Goal: Task Accomplishment & Management: Manage account settings

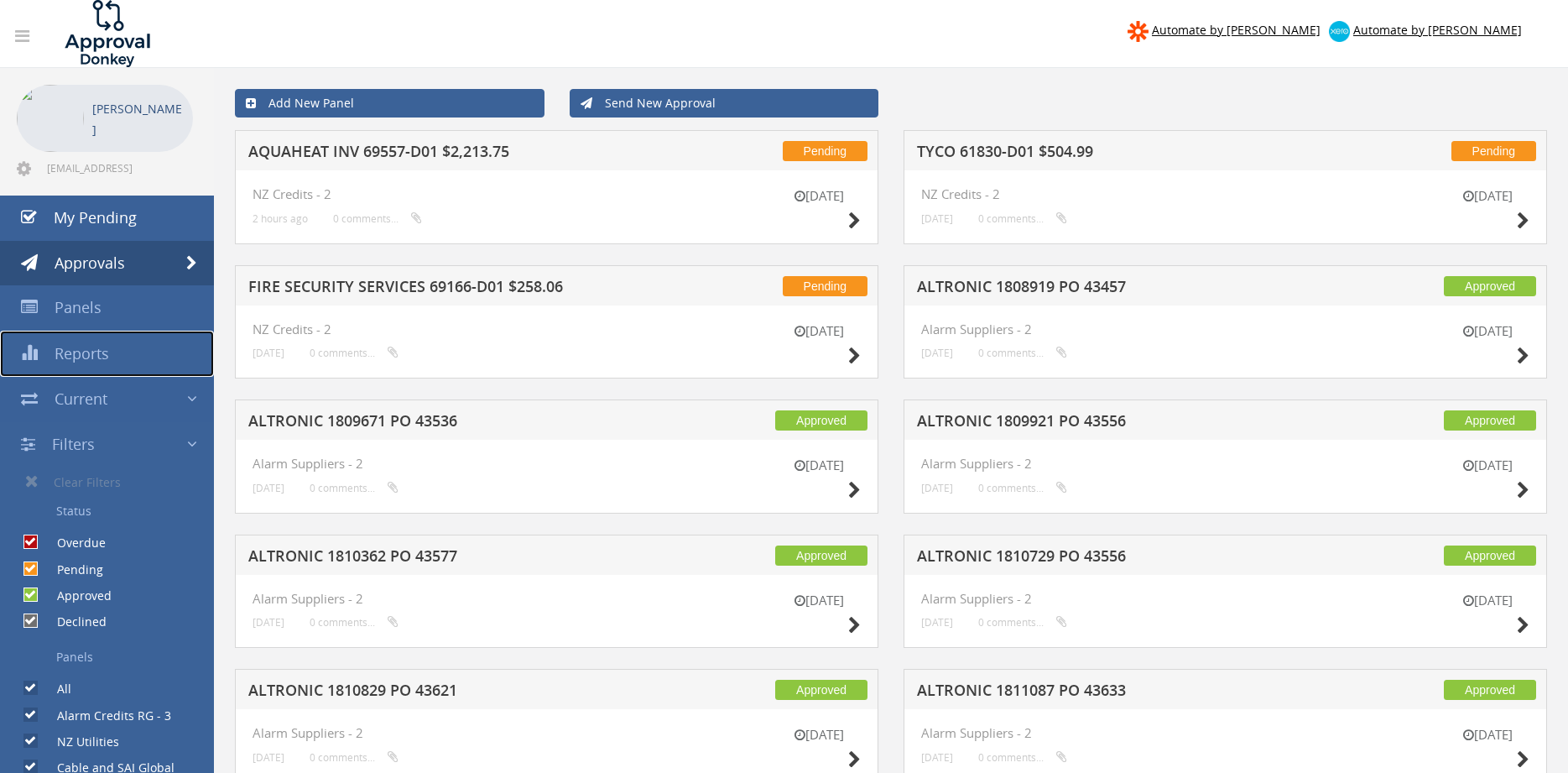
click at [86, 351] on span "Reports" at bounding box center [82, 353] width 55 height 21
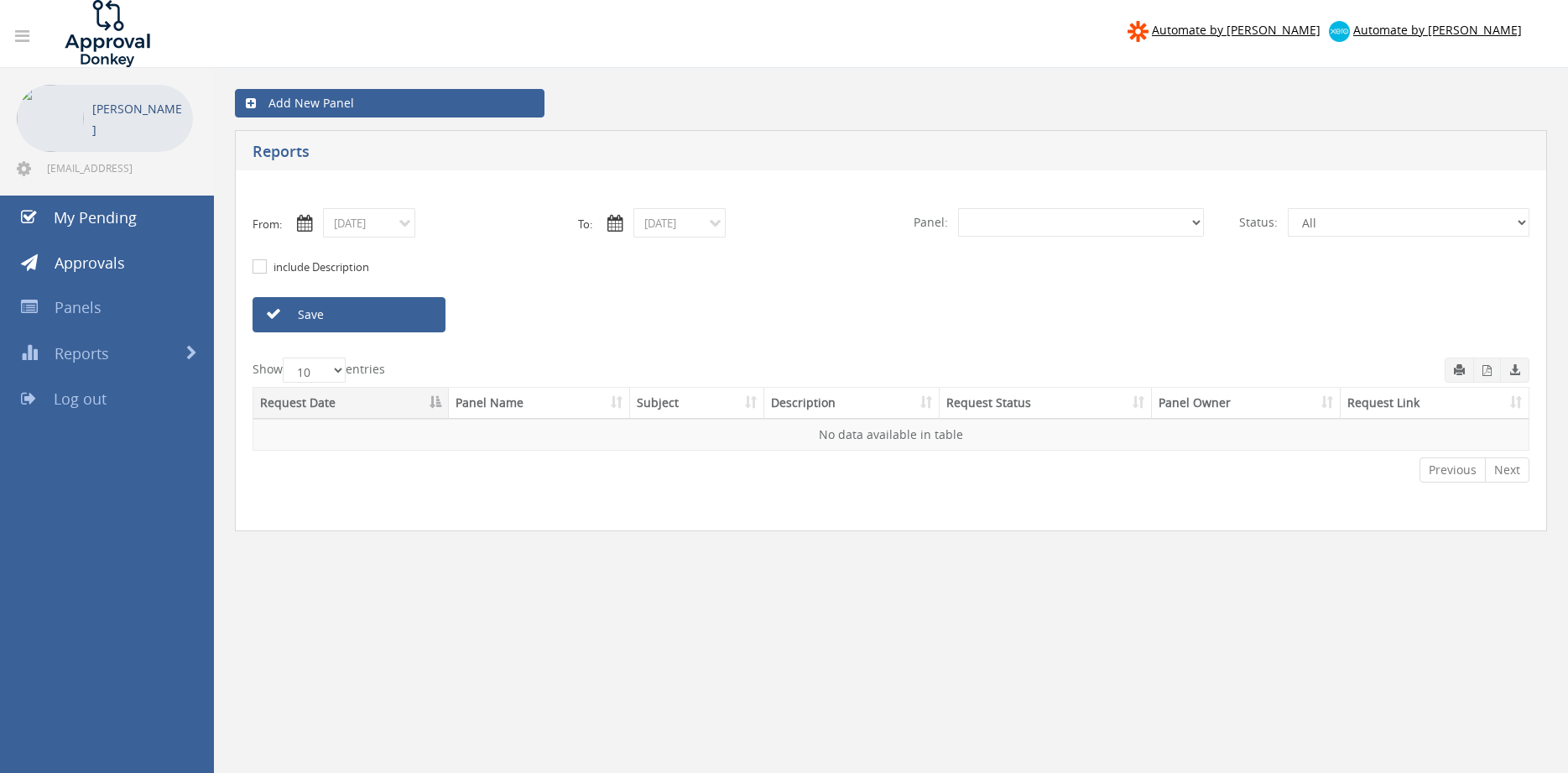
select select "number:0"
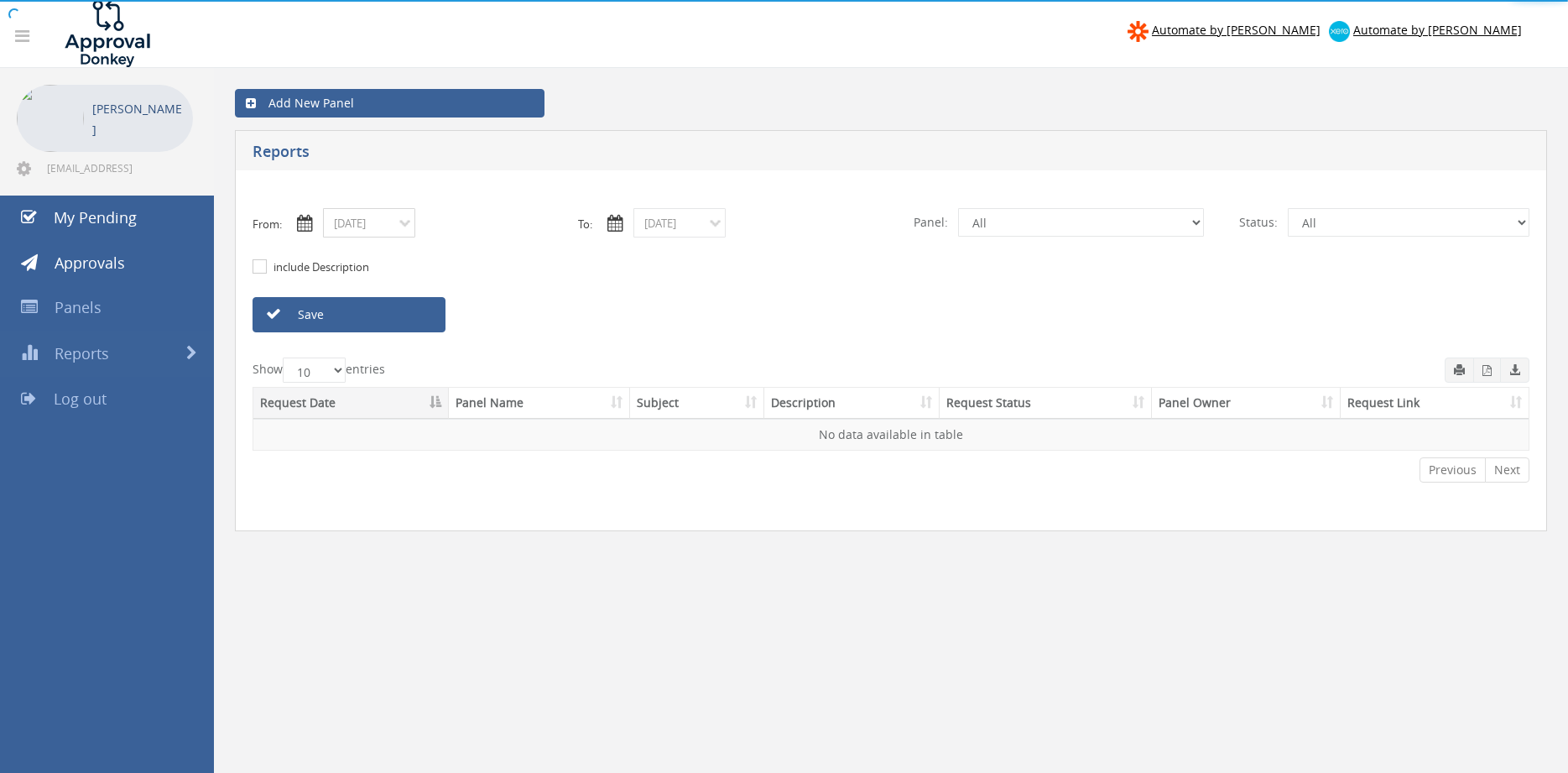
click at [383, 226] on input "10/07/2025" at bounding box center [369, 222] width 92 height 29
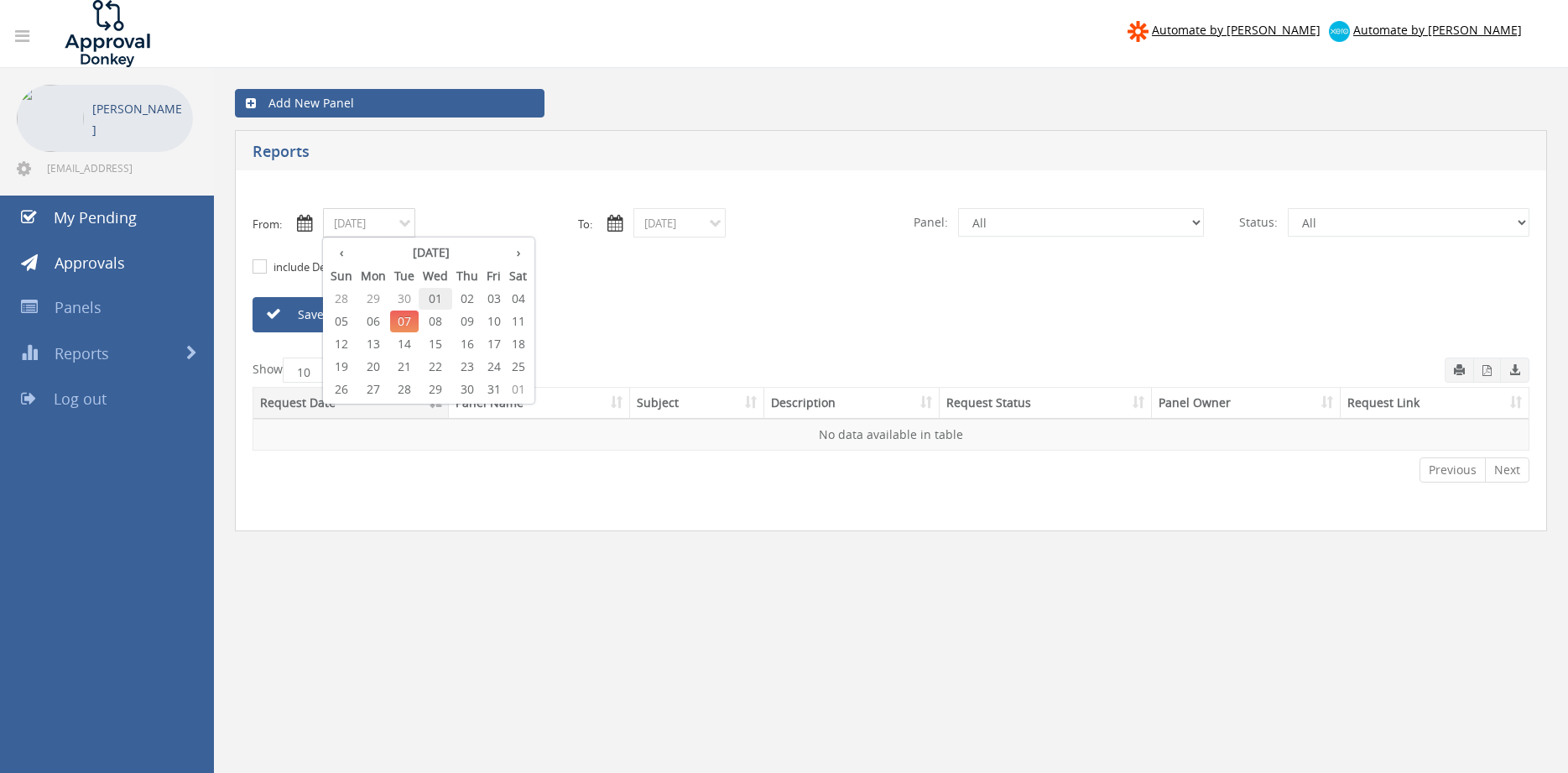
click at [430, 297] on span "01" at bounding box center [435, 299] width 33 height 22
type input "10/01/2025"
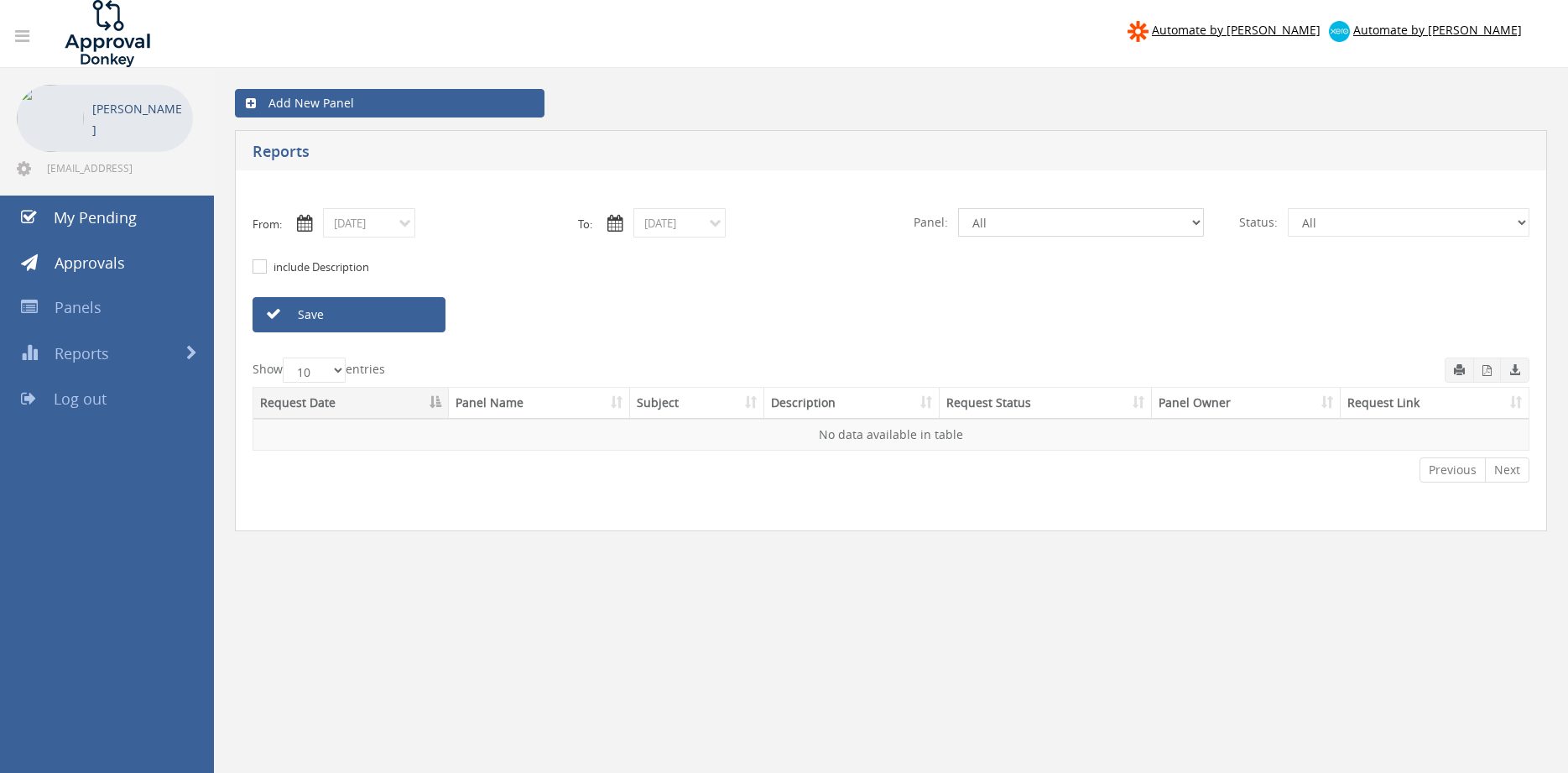
click at [958, 208] on select "All Alarm Credits RG - 3 NZ Utilities Cable and SAI Global NZ Alarms-1 NZ FX Pa…" at bounding box center [1080, 221] width 246 height 28
select select "number:9739"
click option "Credit Requests - 2" at bounding box center [0, 0] width 0 height 0
click at [428, 314] on link "Save" at bounding box center [349, 314] width 193 height 35
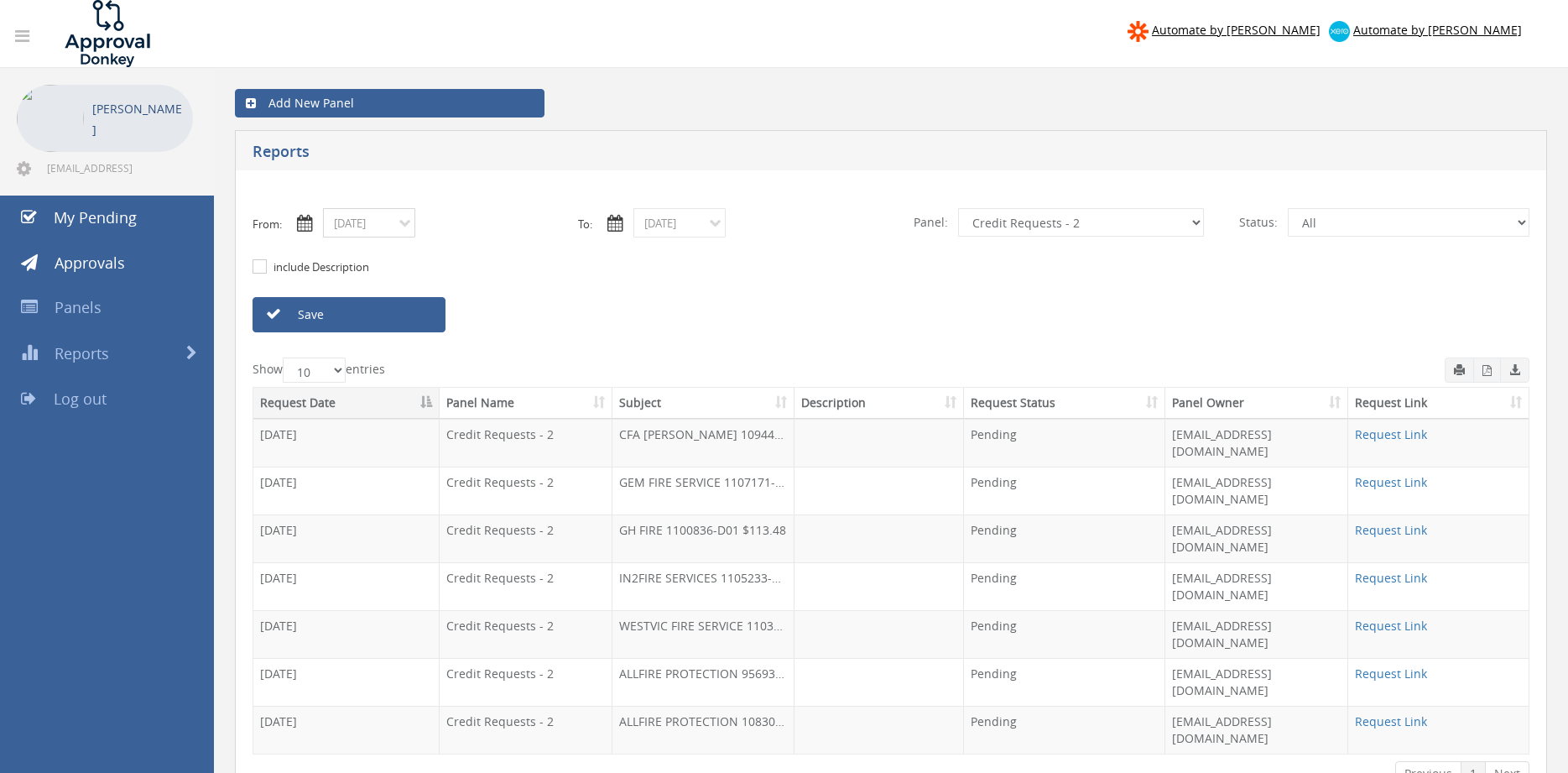
click at [368, 227] on input "10/01/2025" at bounding box center [369, 222] width 92 height 29
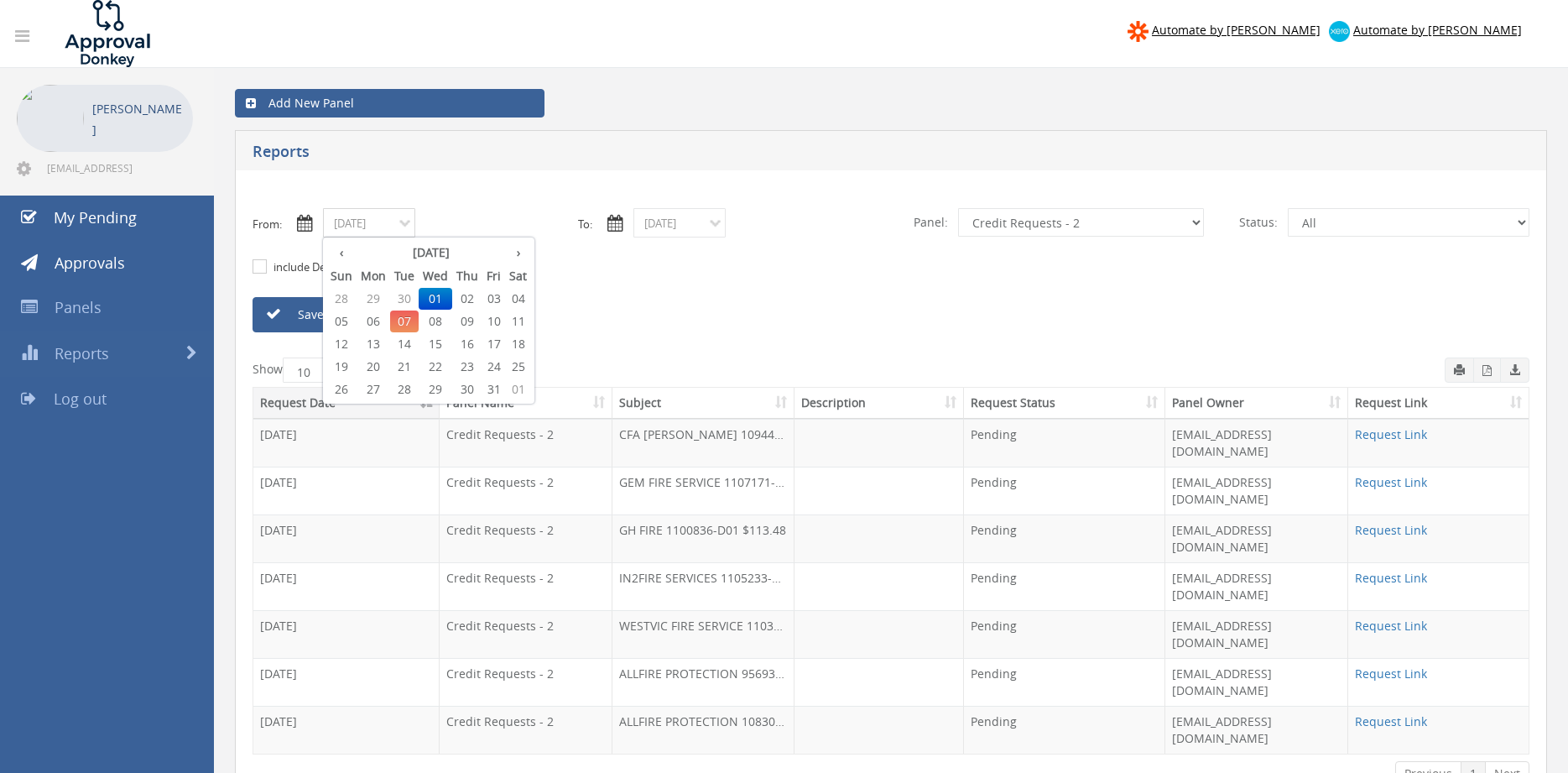
click at [490, 296] on span "03" at bounding box center [494, 299] width 23 height 22
type input "10/03/2025"
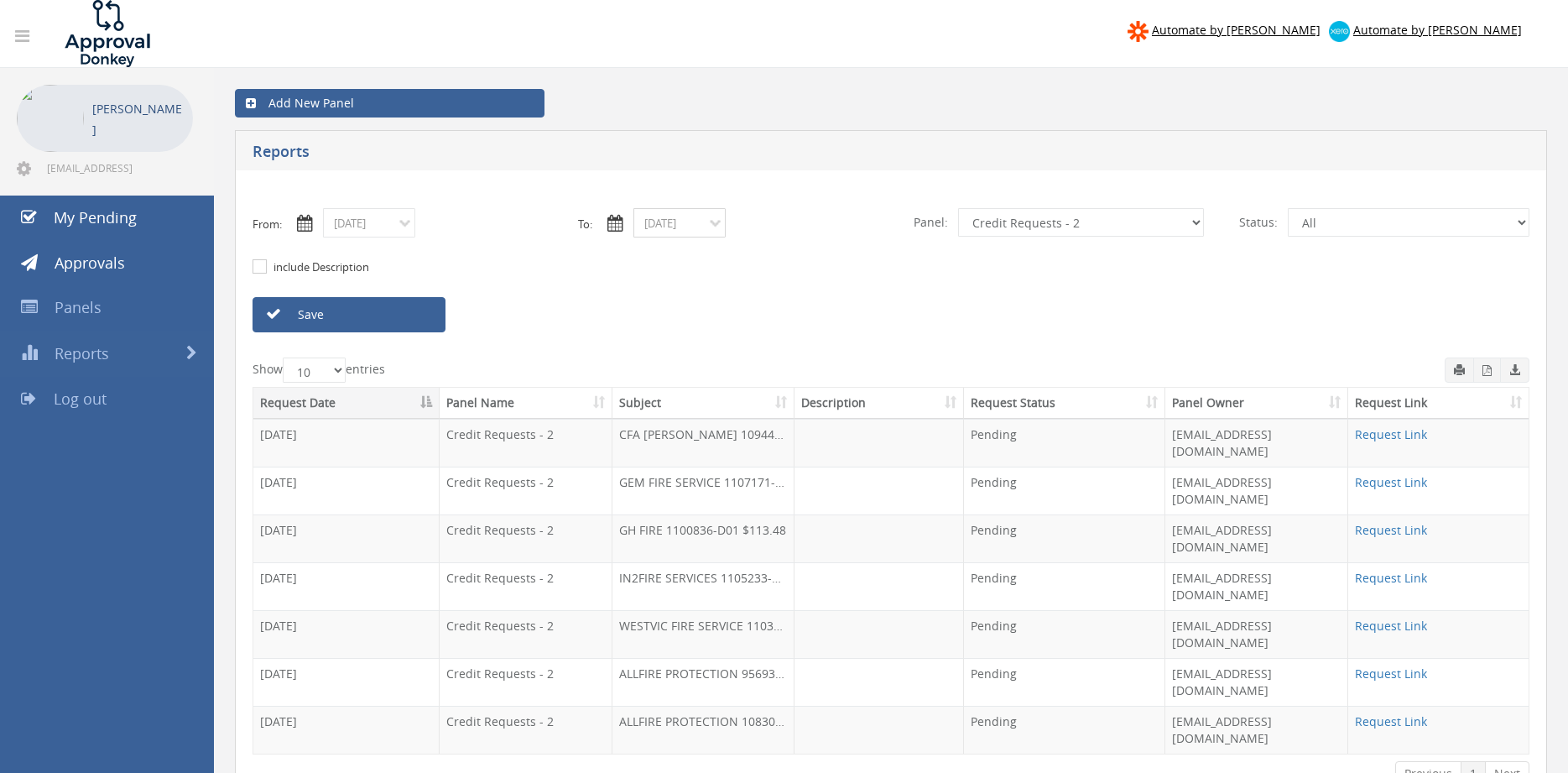
click at [697, 227] on input "10/07/2025" at bounding box center [680, 222] width 92 height 29
click at [806, 301] on span "03" at bounding box center [803, 299] width 23 height 22
type input "10/03/2025"
click at [958, 208] on select "All Alarm Credits RG - 3 NZ Utilities Cable and SAI Global NZ Alarms-1 NZ FX Pa…" at bounding box center [1080, 221] width 246 height 28
select select "number:9632"
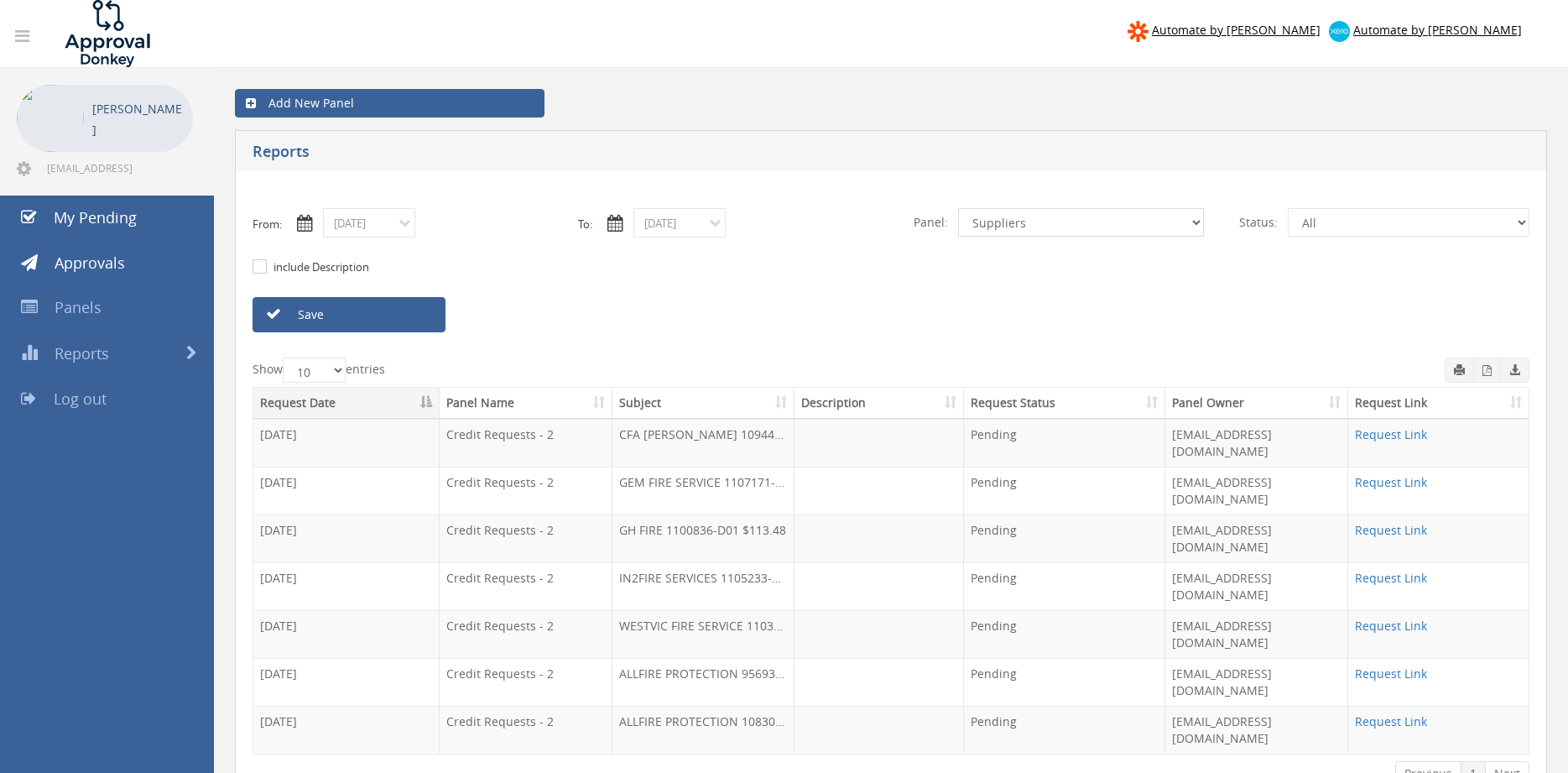
click option "Suppliers" at bounding box center [0, 0] width 0 height 0
click at [406, 303] on link "Save" at bounding box center [349, 314] width 193 height 35
click at [389, 228] on input "10/03/2025" at bounding box center [369, 222] width 92 height 29
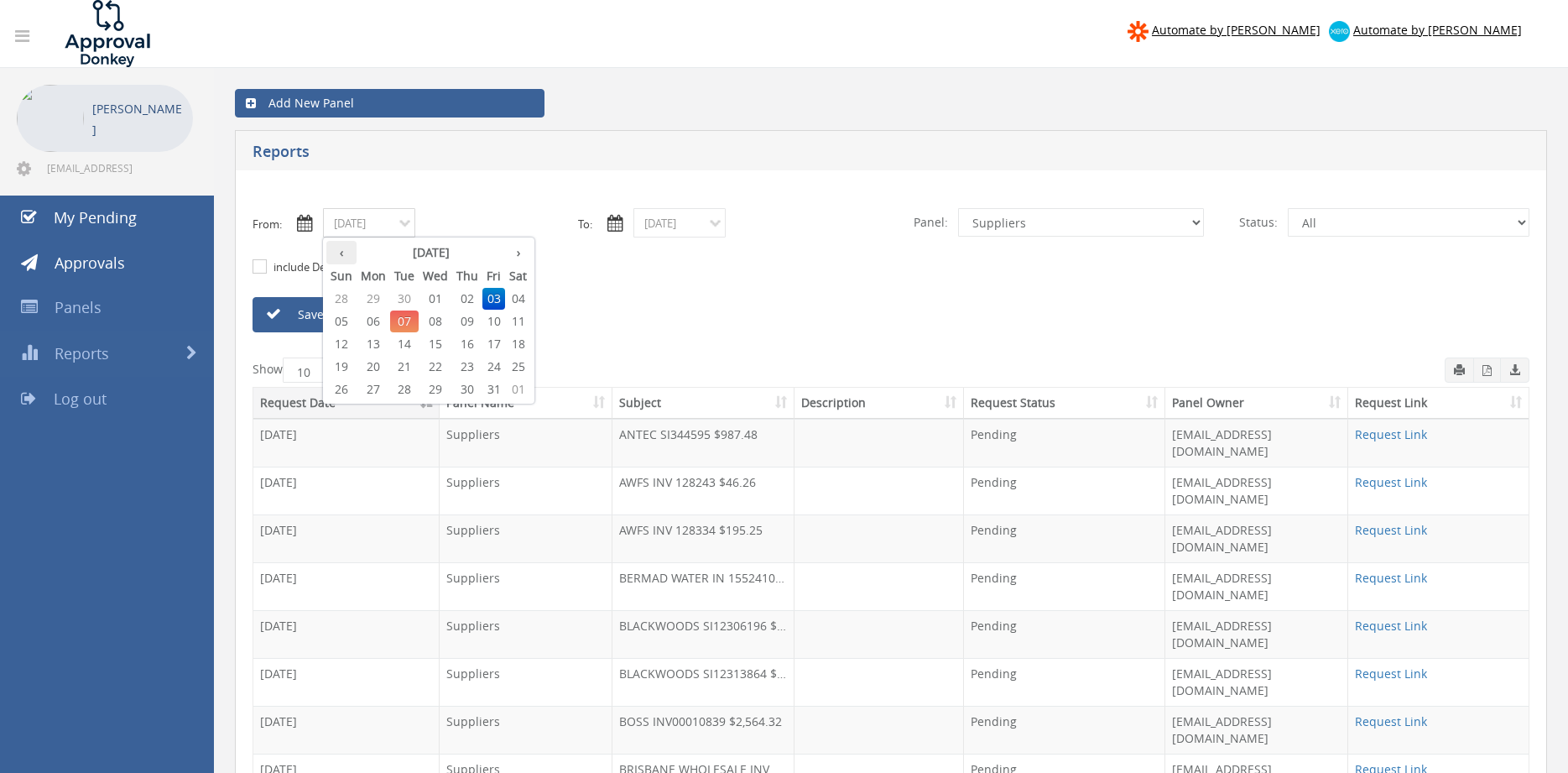
click at [335, 254] on th "‹" at bounding box center [341, 253] width 30 height 24
drag, startPoint x: 371, startPoint y: 342, endPoint x: 380, endPoint y: 340, distance: 9.2
click at [370, 342] on span "15" at bounding box center [373, 344] width 33 height 22
type input "09/15/2025"
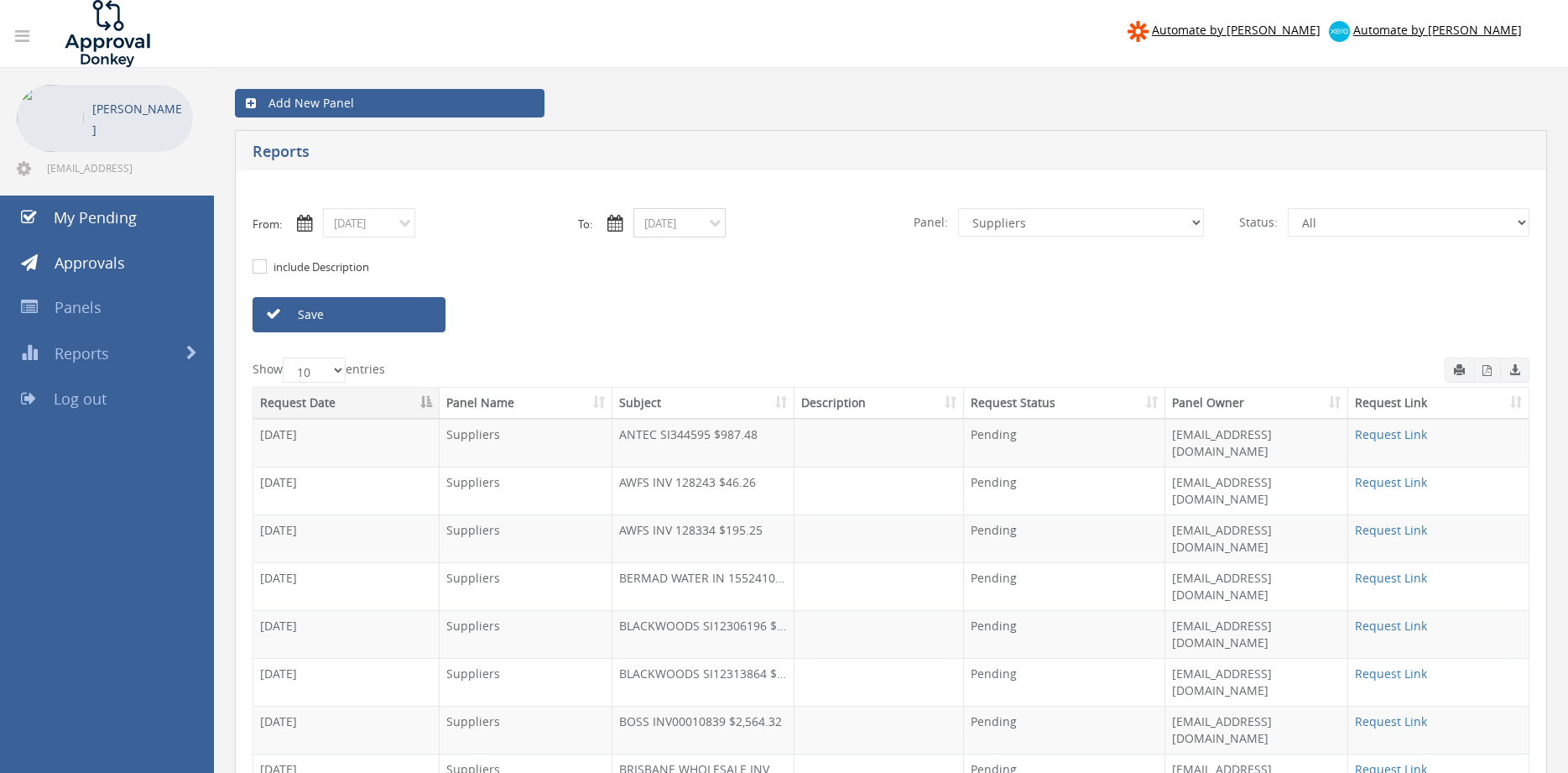
click at [676, 227] on input "10/03/2025" at bounding box center [680, 222] width 92 height 29
click at [647, 251] on th "‹" at bounding box center [651, 253] width 30 height 24
click at [688, 344] on span "15" at bounding box center [684, 344] width 33 height 22
type input "09/15/2025"
click at [417, 320] on link "Save" at bounding box center [349, 314] width 193 height 35
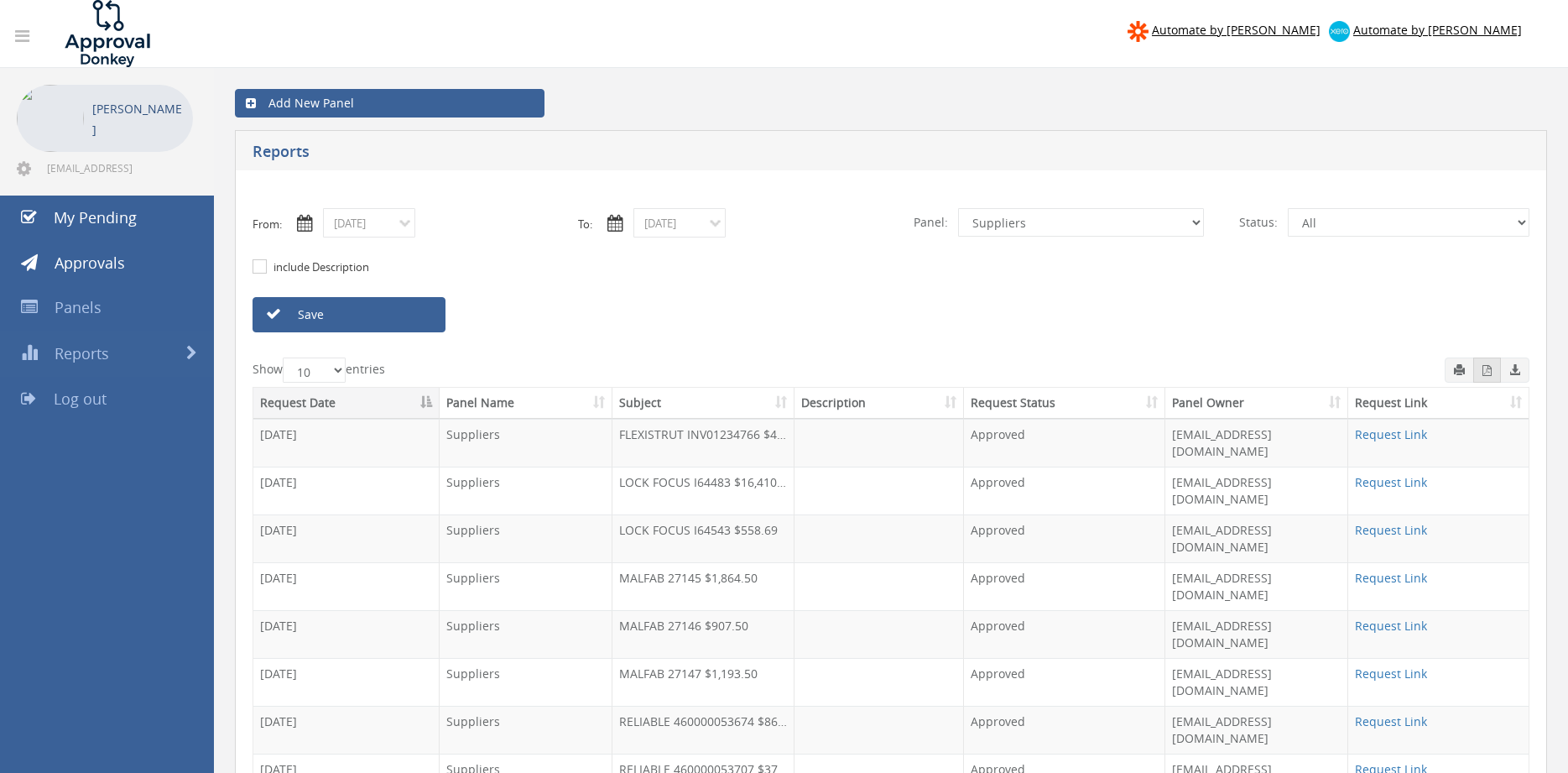
click at [1483, 372] on icon "button" at bounding box center [1487, 370] width 9 height 11
click at [387, 227] on input "09/15/2025" at bounding box center [369, 222] width 92 height 29
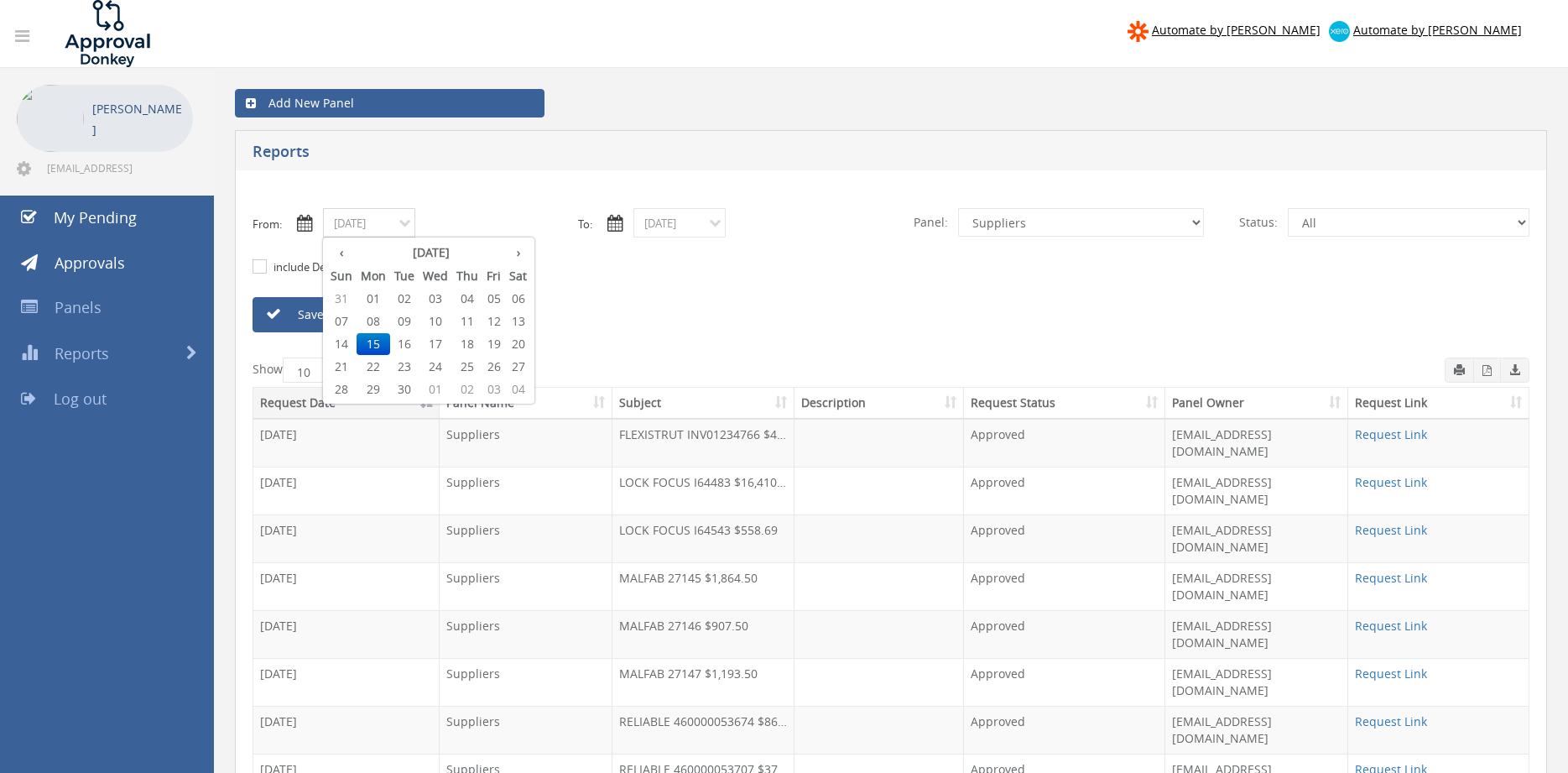
click at [371, 368] on span "22" at bounding box center [373, 366] width 33 height 22
type input "09/22/2025"
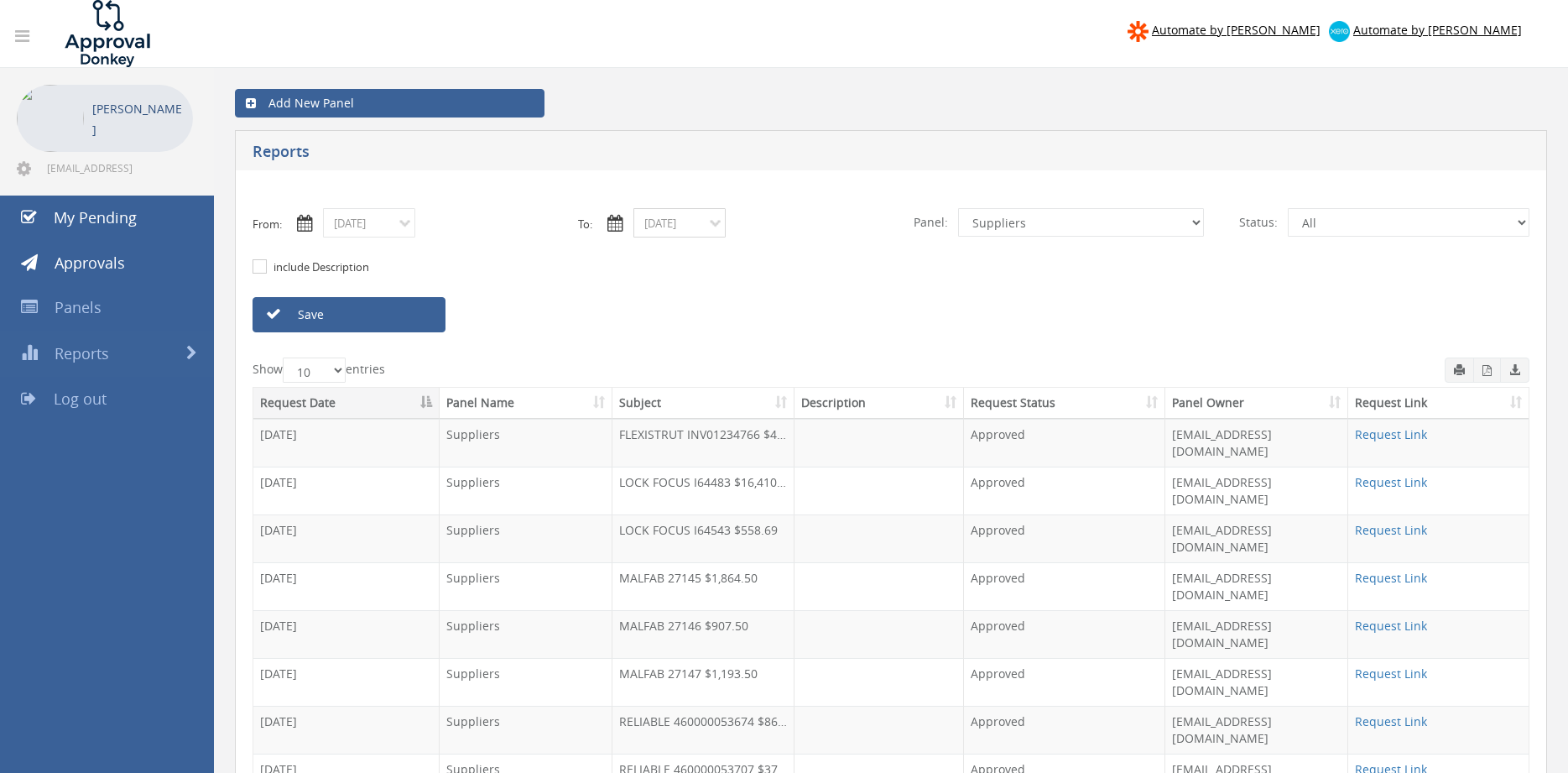
click at [661, 219] on input "09/15/2025" at bounding box center [680, 222] width 92 height 29
click at [683, 368] on span "22" at bounding box center [684, 366] width 33 height 22
type input "09/22/2025"
click at [404, 318] on link "Save" at bounding box center [349, 314] width 193 height 35
click at [375, 231] on input "09/22/2025" at bounding box center [369, 222] width 92 height 29
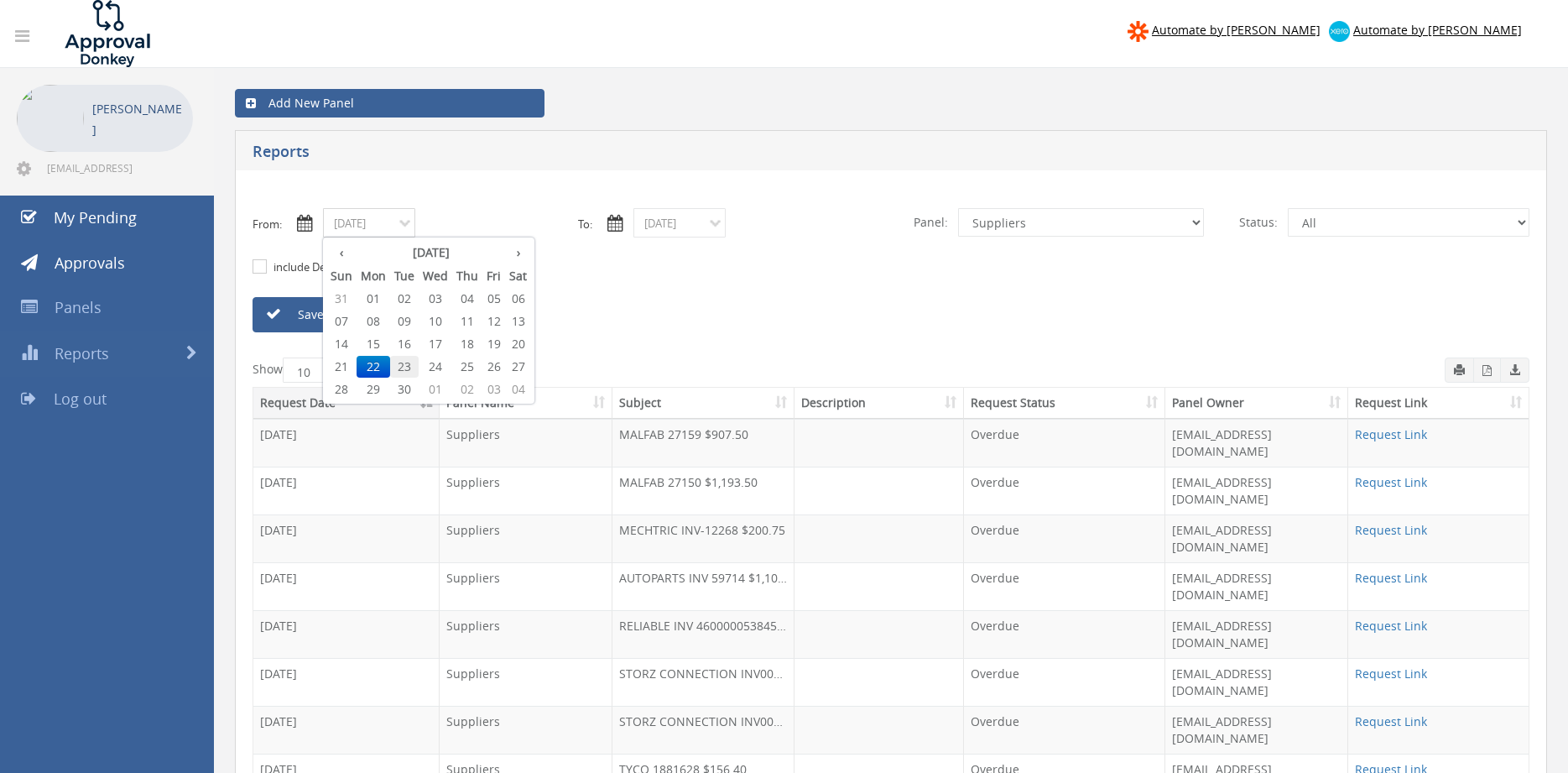
click at [409, 359] on span "23" at bounding box center [404, 366] width 28 height 22
type input "09/23/2025"
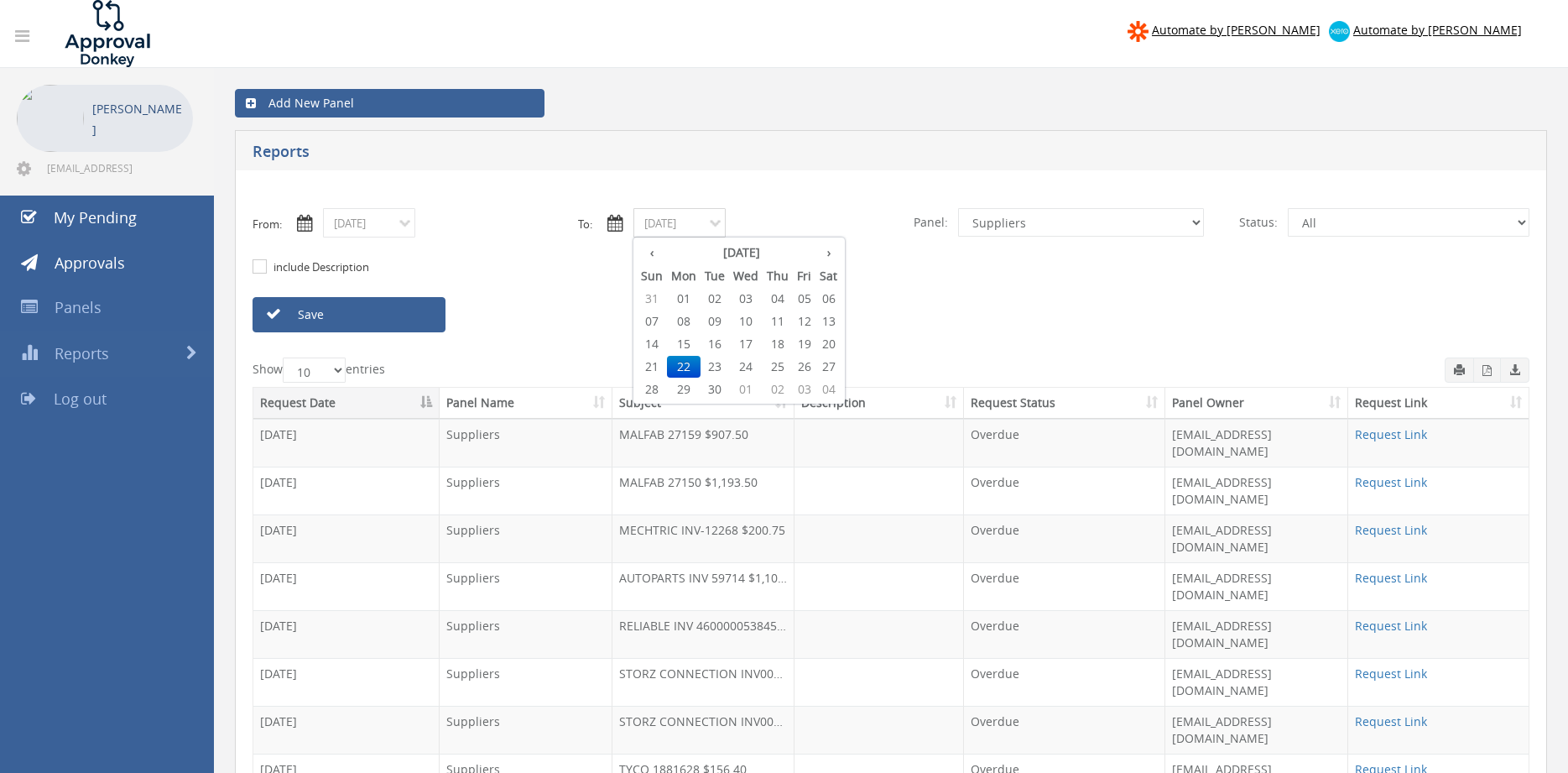
click at [669, 218] on input "09/22/2025" at bounding box center [680, 222] width 92 height 29
click at [722, 362] on span "23" at bounding box center [714, 366] width 28 height 22
type input "09/23/2025"
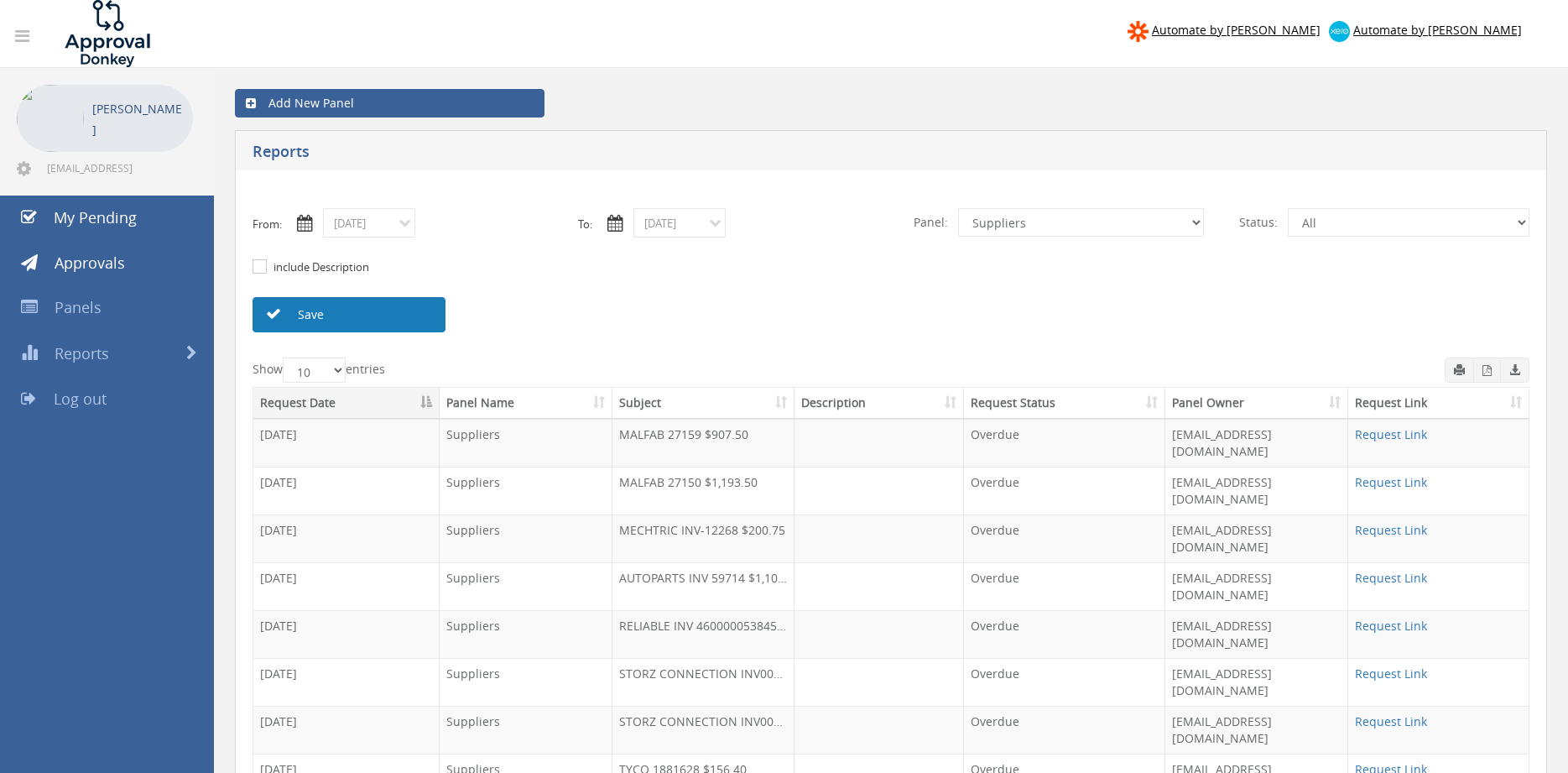
click at [412, 315] on link "Save" at bounding box center [349, 314] width 193 height 35
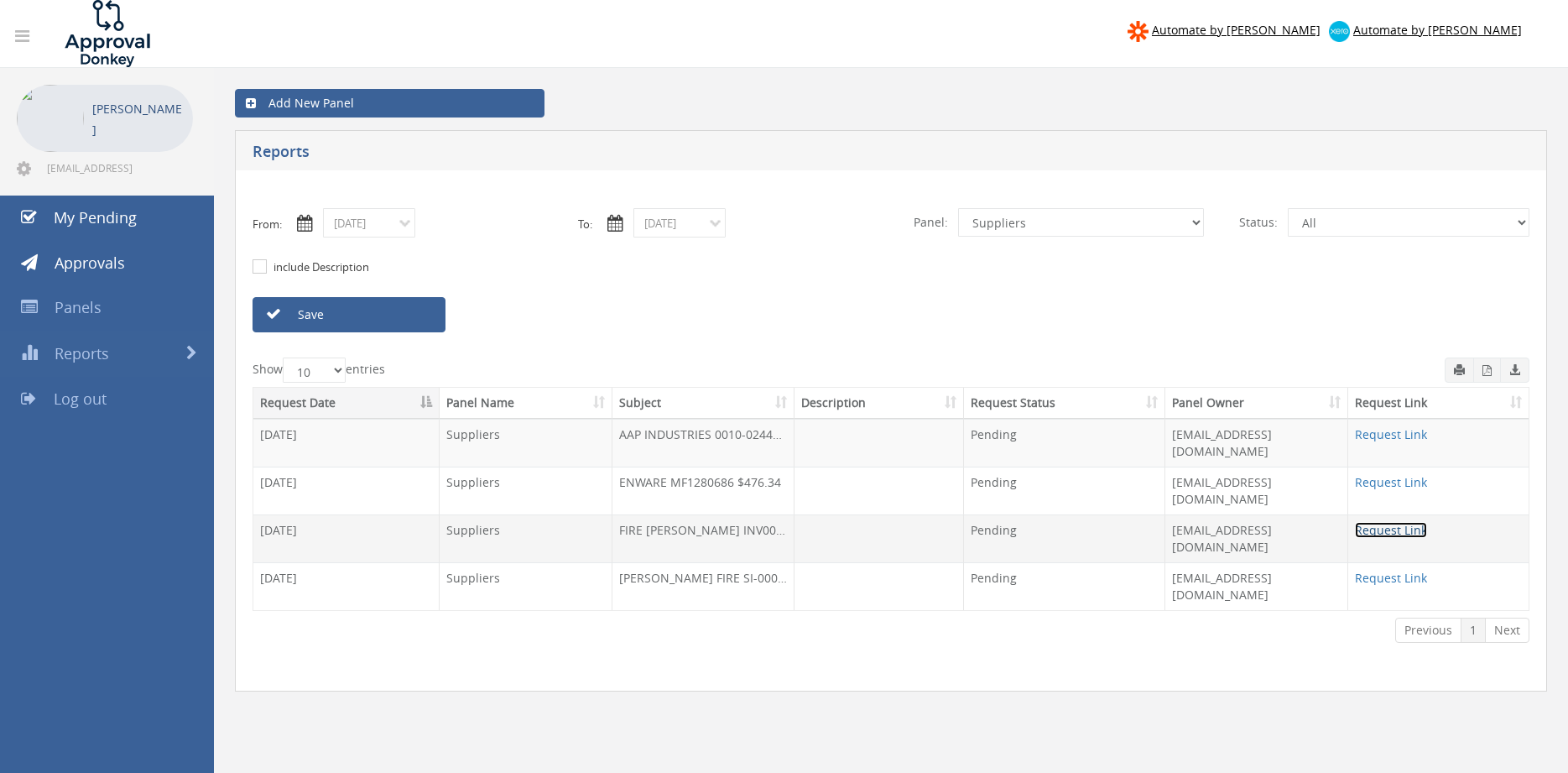
click at [1370, 522] on link "Request Link" at bounding box center [1391, 530] width 72 height 16
click at [401, 223] on input "09/23/2025" at bounding box center [369, 222] width 92 height 29
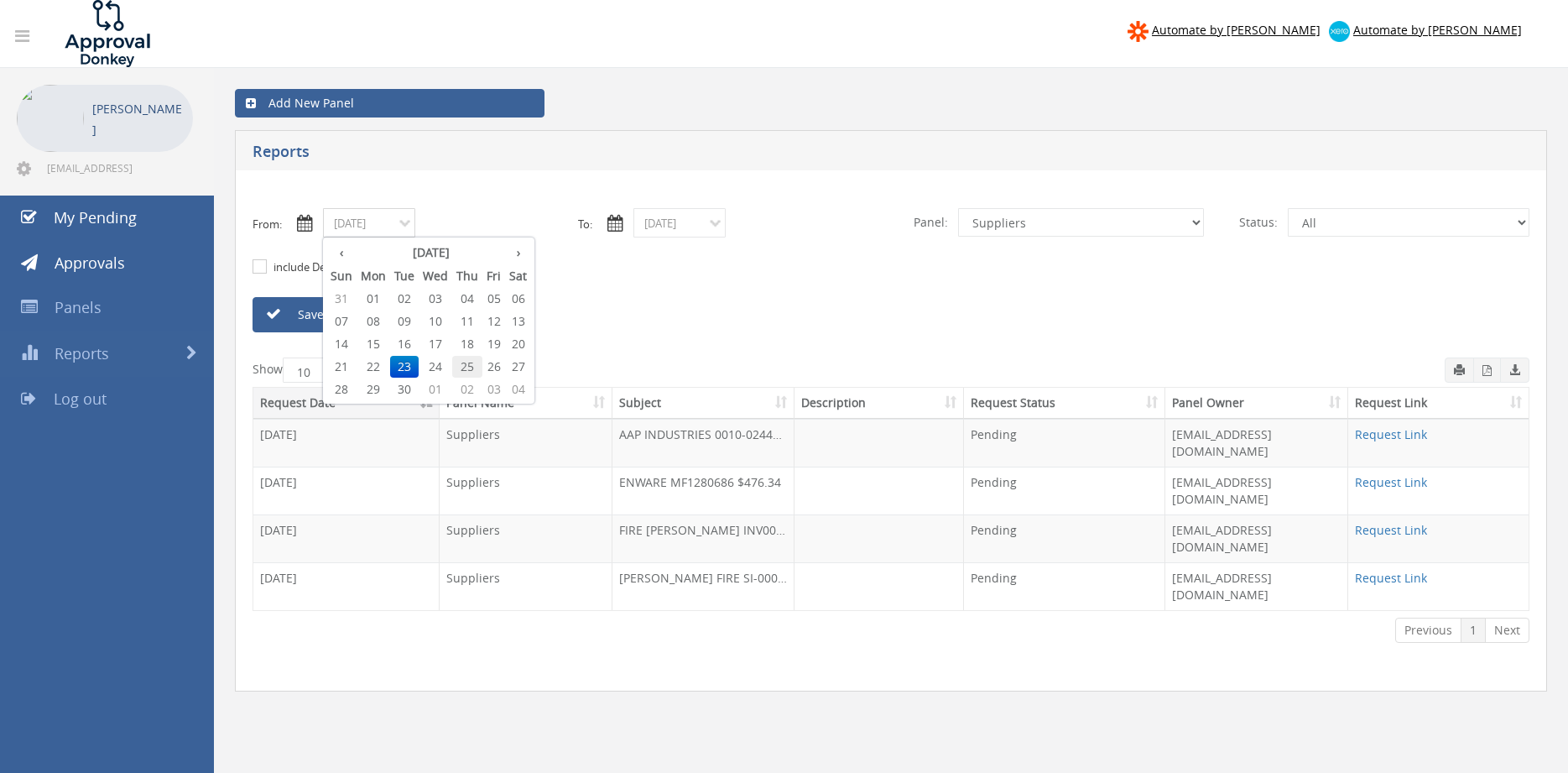
click at [468, 362] on span "25" at bounding box center [467, 366] width 30 height 22
type input "09/25/2025"
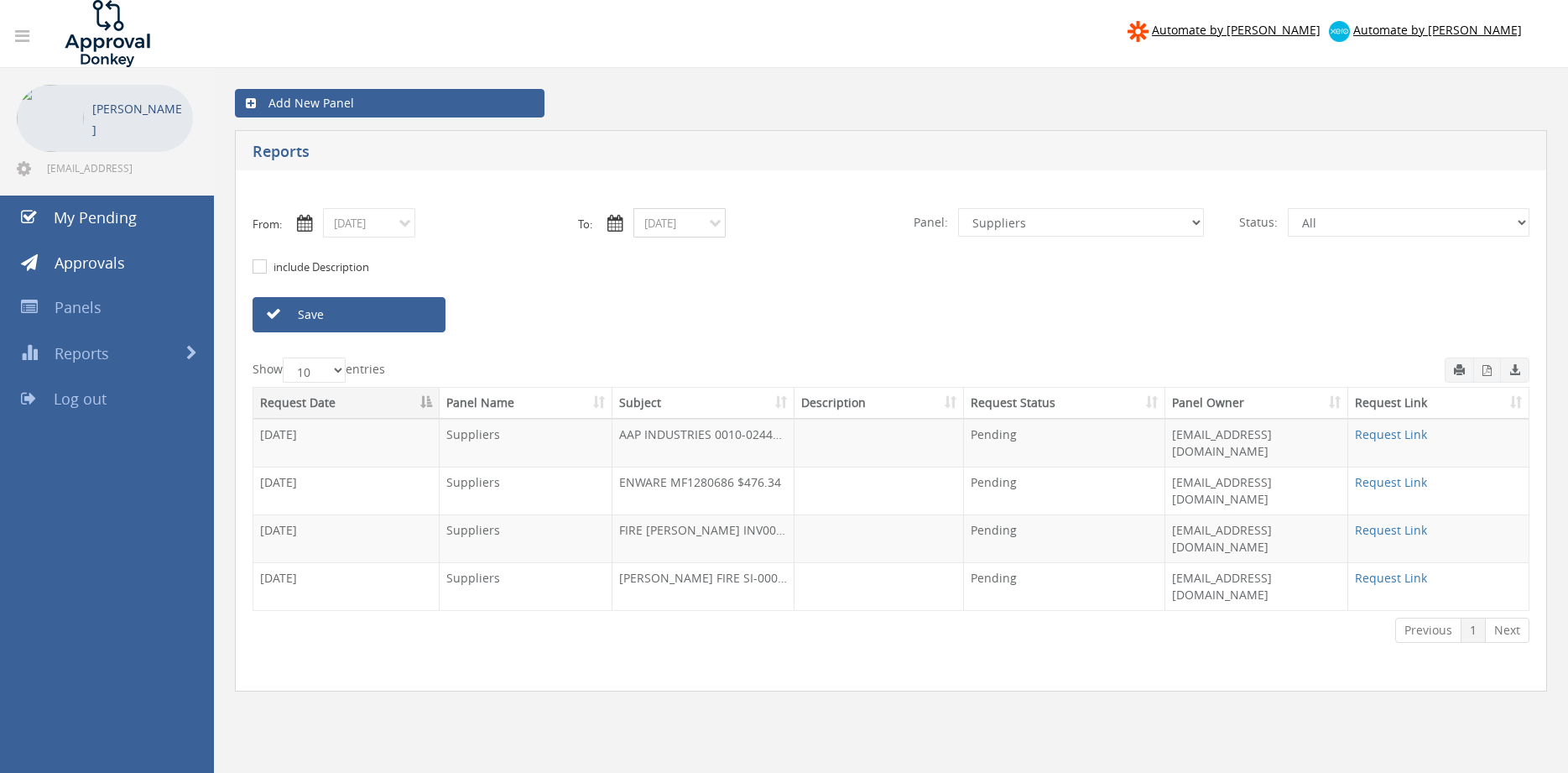
click at [686, 227] on input "09/23/2025" at bounding box center [680, 222] width 92 height 29
click at [777, 363] on span "25" at bounding box center [778, 366] width 30 height 22
type input "09/25/2025"
click at [403, 311] on link "Save" at bounding box center [349, 314] width 193 height 35
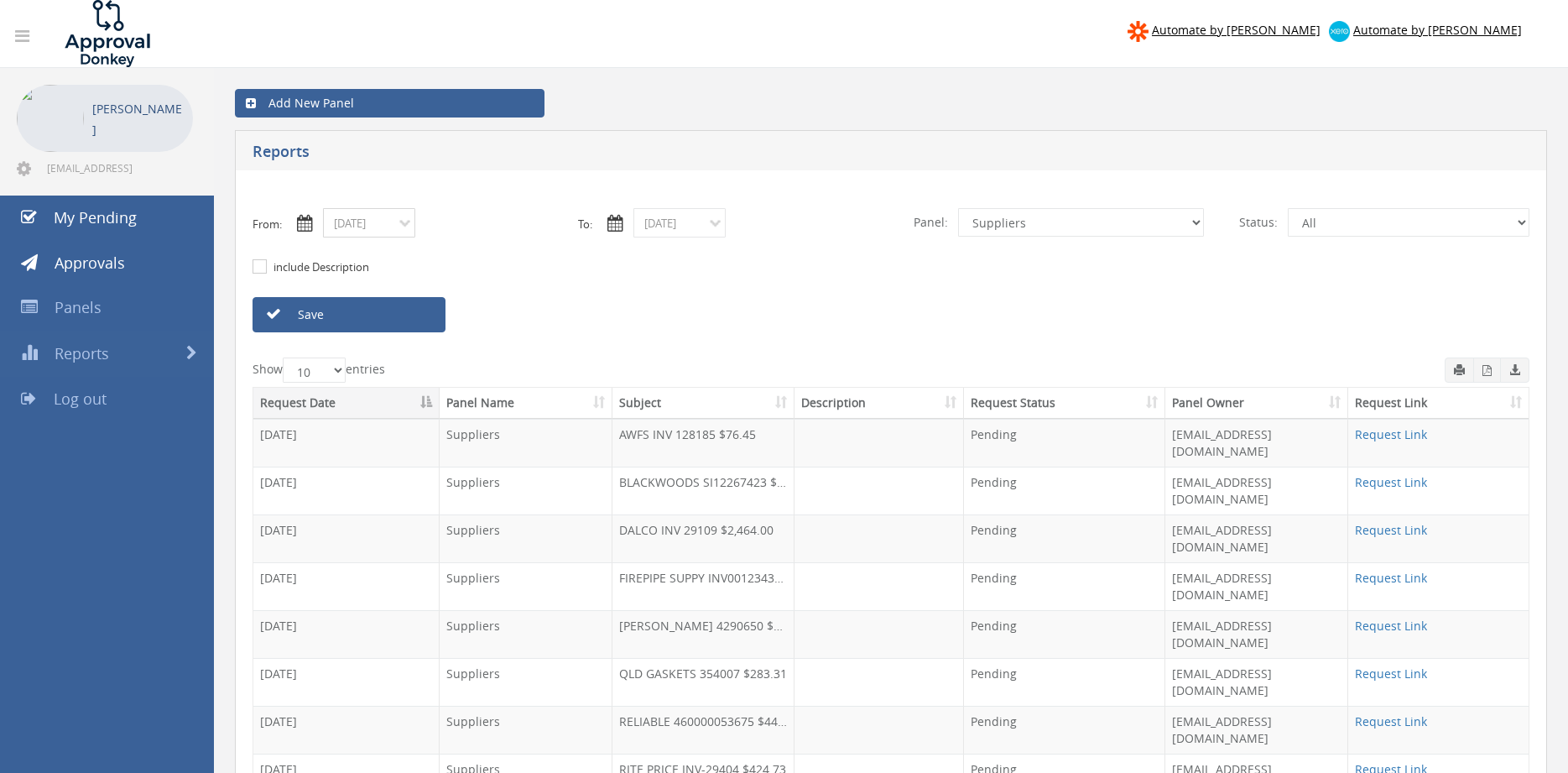
click at [386, 223] on input "09/25/2025" at bounding box center [369, 222] width 92 height 29
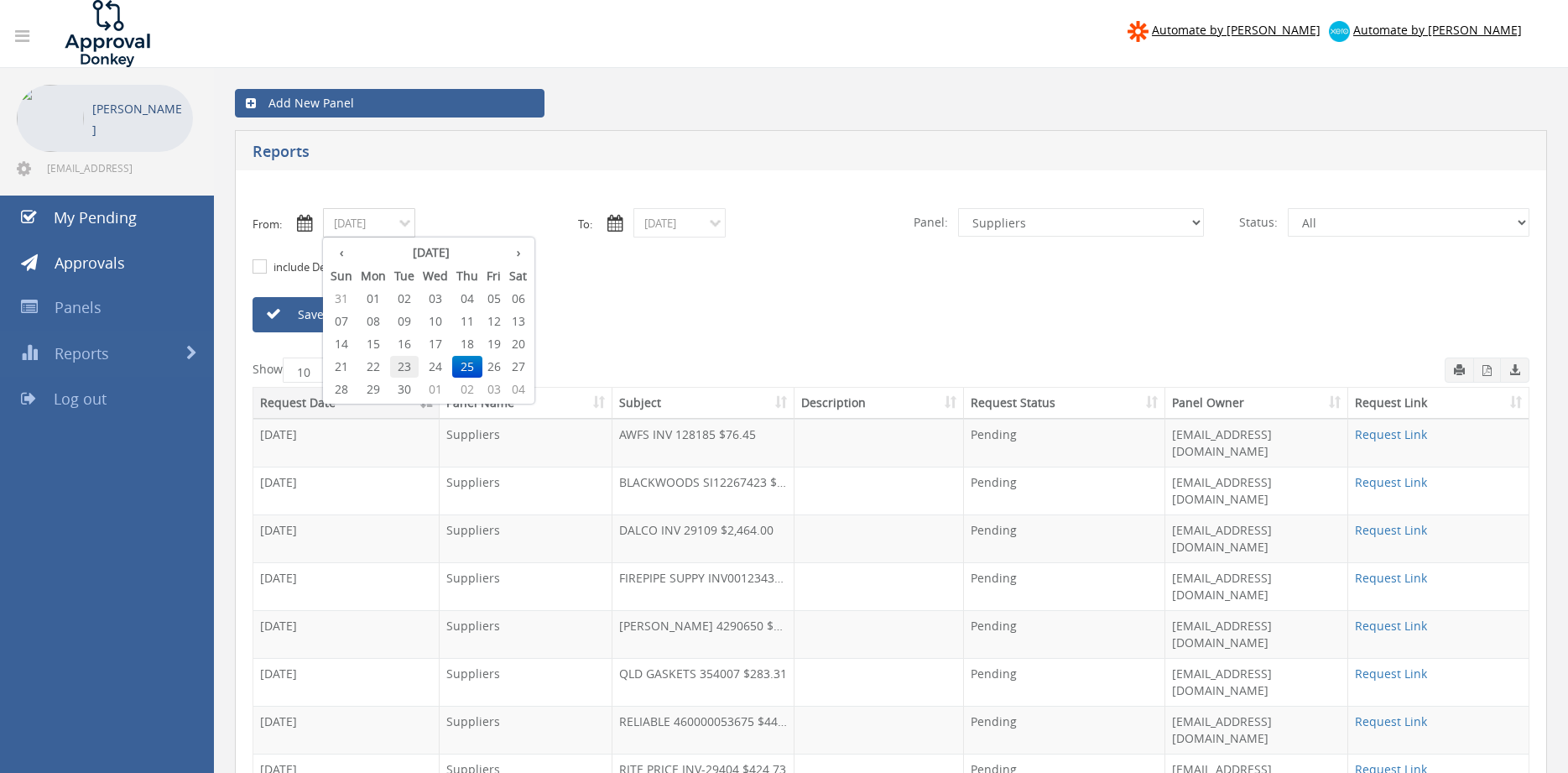
click at [412, 362] on span "23" at bounding box center [404, 366] width 28 height 22
type input "09/23/2025"
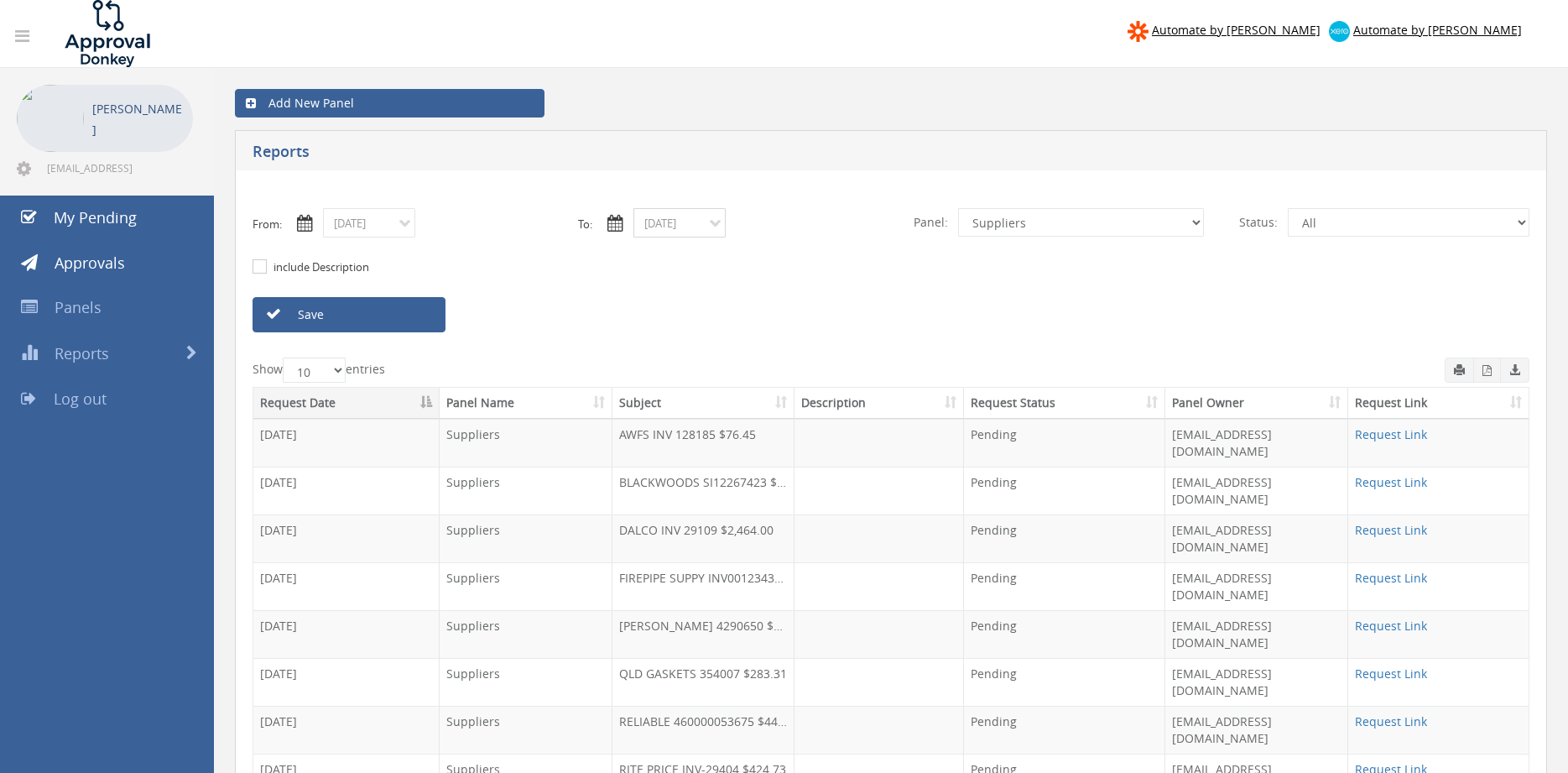
click at [660, 229] on input "09/25/2025" at bounding box center [680, 222] width 92 height 29
click at [713, 365] on span "23" at bounding box center [714, 366] width 28 height 22
type input "09/23/2025"
click at [958, 208] on select "All Alarm Credits RG - 3 NZ Utilities Cable and SAI Global NZ Alarms-1 NZ FX Pa…" at bounding box center [1080, 221] width 246 height 28
select select "number:9744"
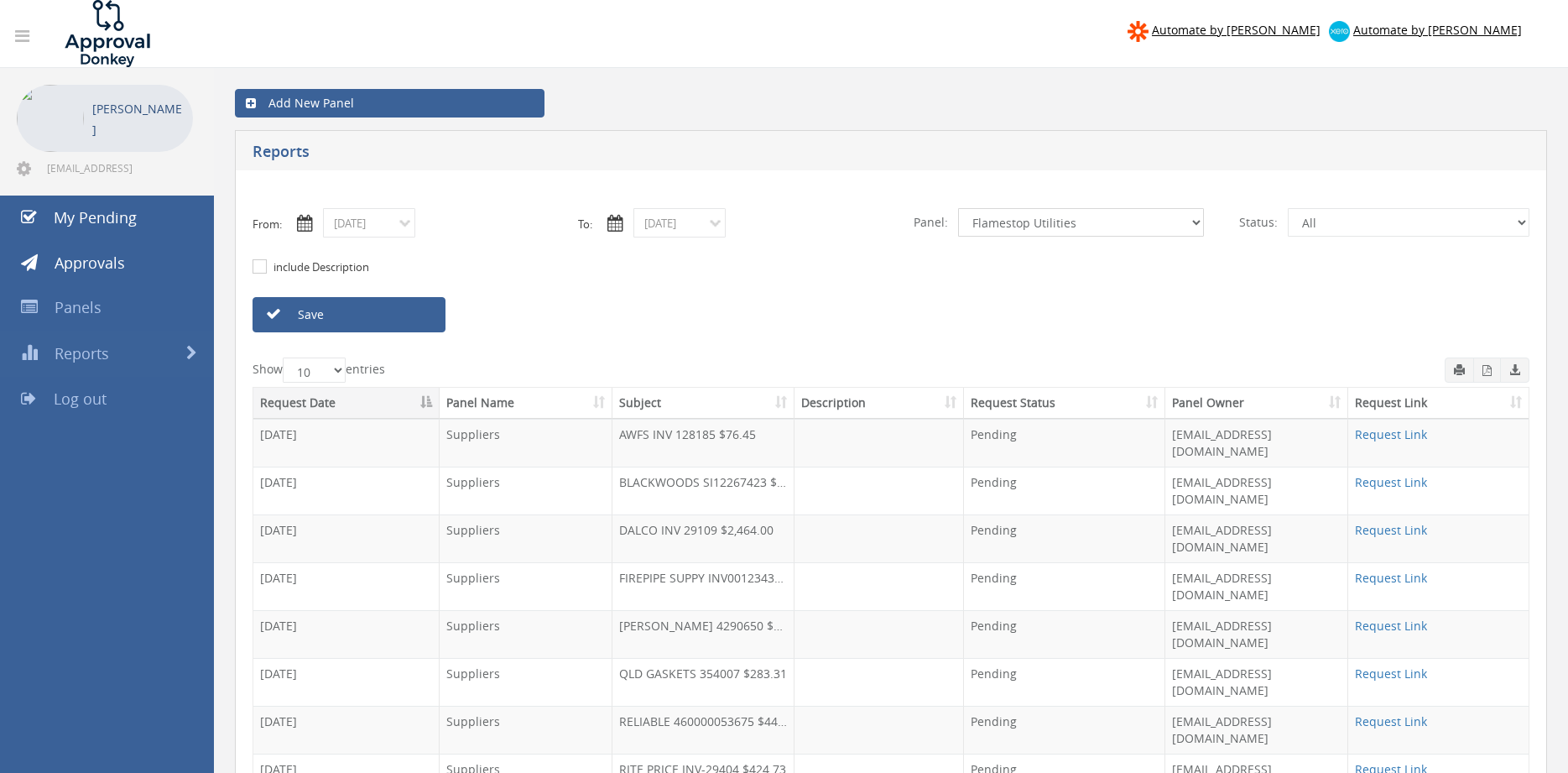
click option "Flamestop Utilities" at bounding box center [0, 0] width 0 height 0
click at [409, 305] on link "Save" at bounding box center [349, 314] width 193 height 35
click at [354, 219] on input "09/23/2025" at bounding box center [369, 222] width 92 height 29
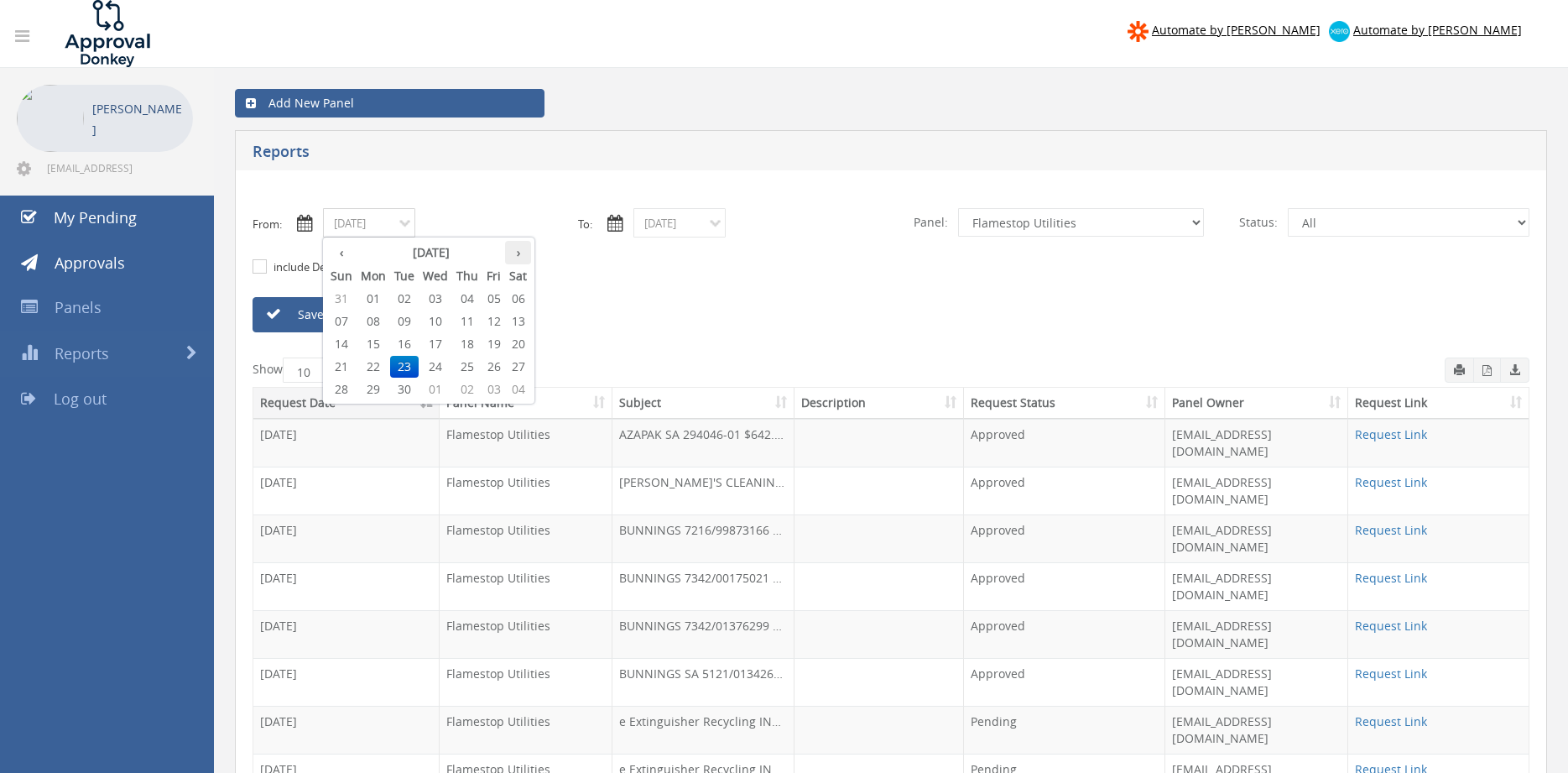
click at [516, 255] on th "›" at bounding box center [518, 253] width 26 height 24
click at [440, 296] on span "01" at bounding box center [435, 299] width 33 height 22
type input "10/01/2025"
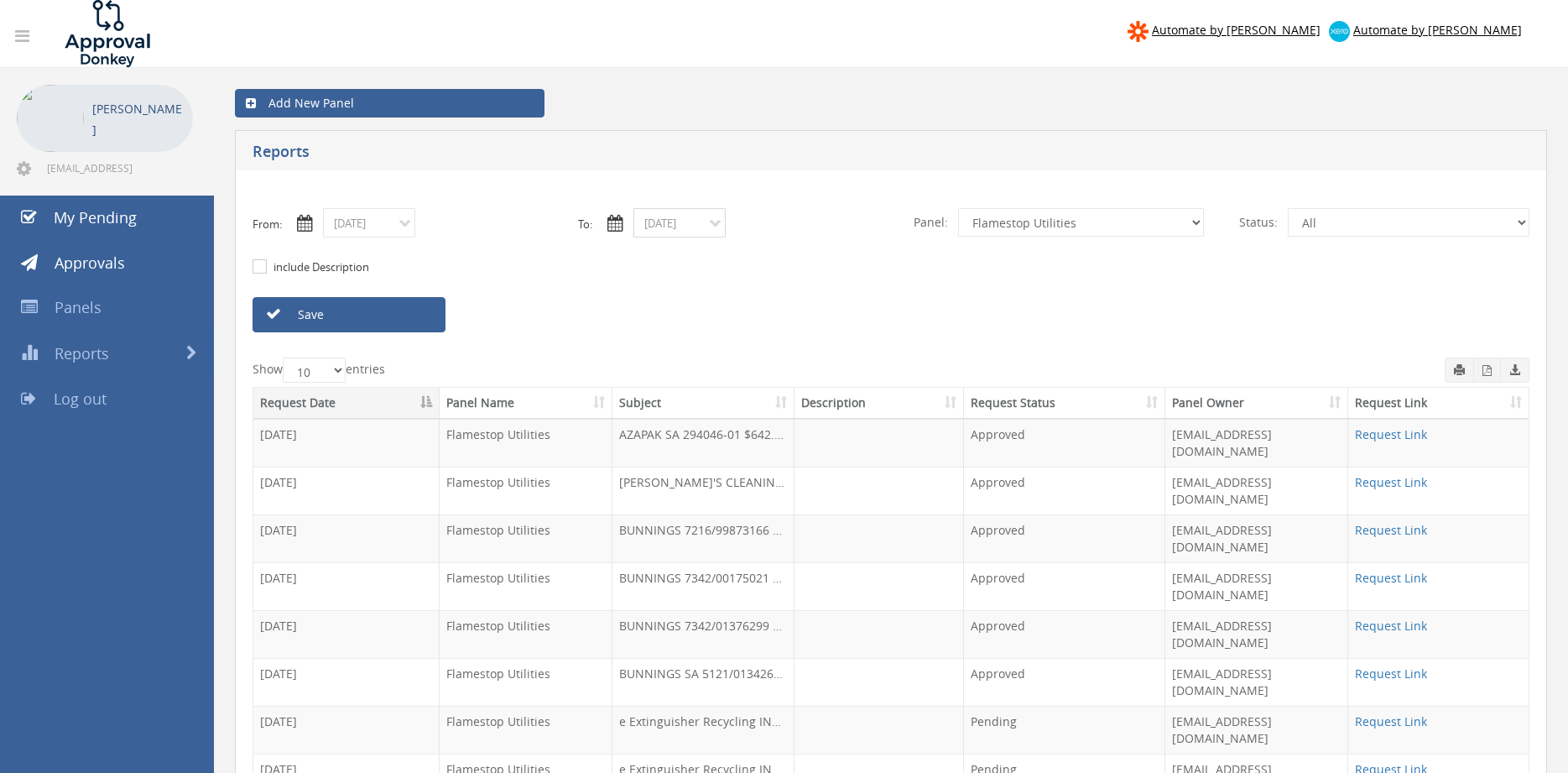
click at [679, 224] on input "09/23/2025" at bounding box center [680, 222] width 92 height 29
click at [831, 255] on th "›" at bounding box center [829, 253] width 26 height 24
click at [751, 296] on span "01" at bounding box center [745, 299] width 33 height 22
type input "10/01/2025"
click at [412, 313] on link "Save" at bounding box center [349, 314] width 193 height 35
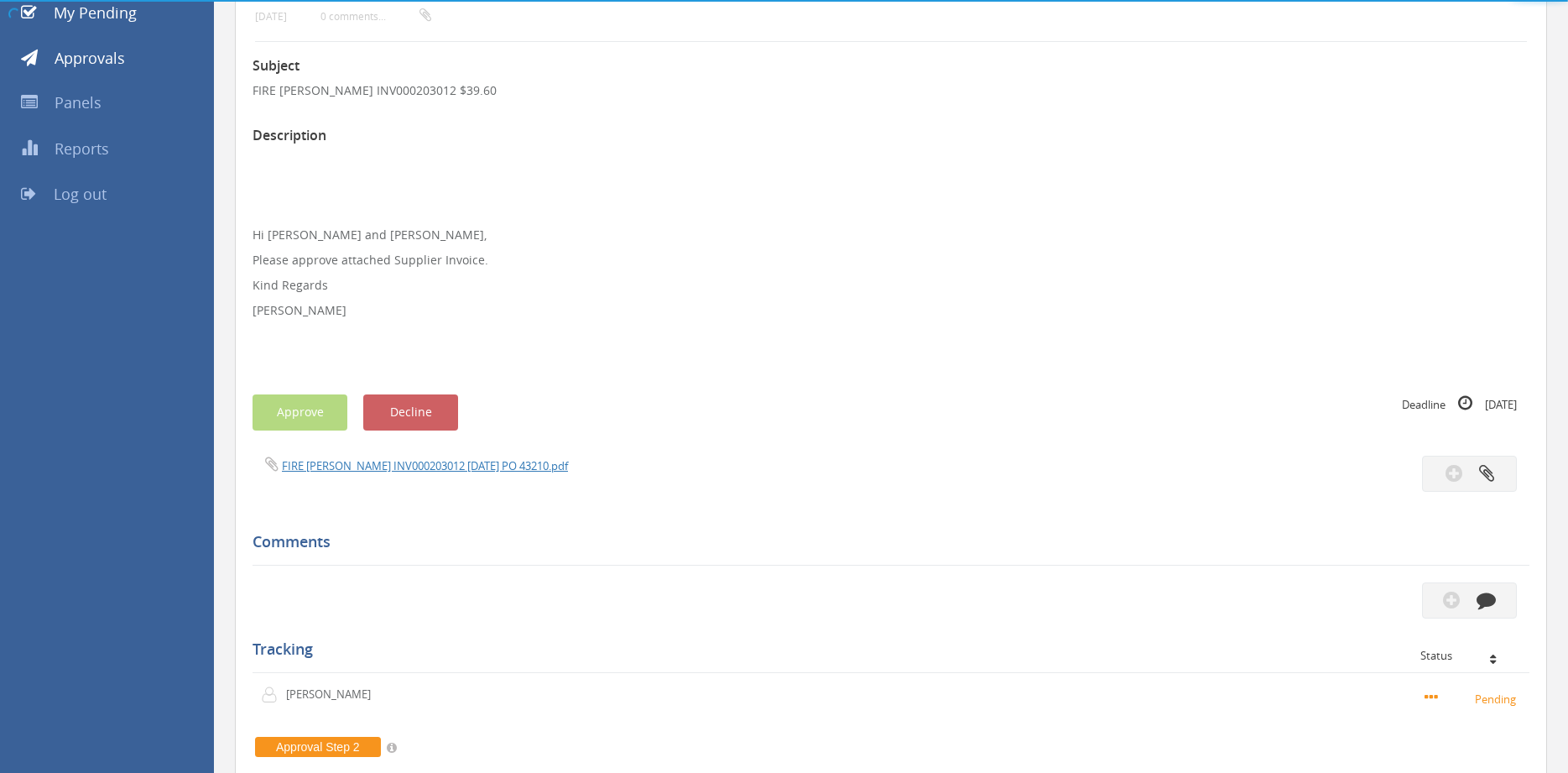
scroll to position [211, 0]
